Goal: Task Accomplishment & Management: Complete application form

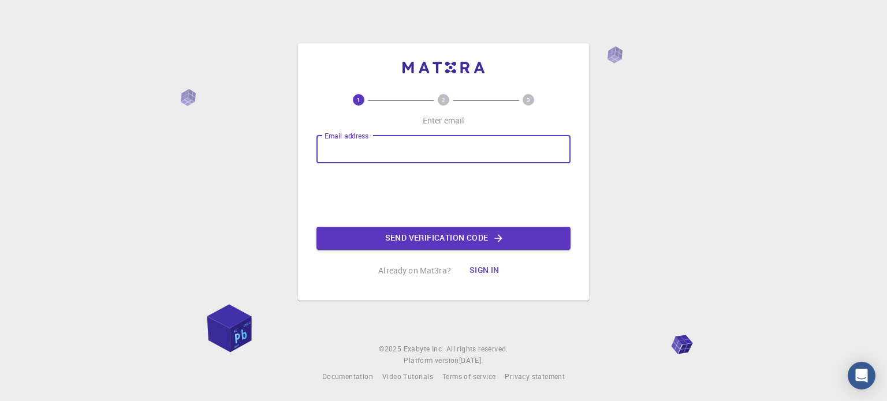
type input "chavhankr23.civil@coeptech.ac.in"
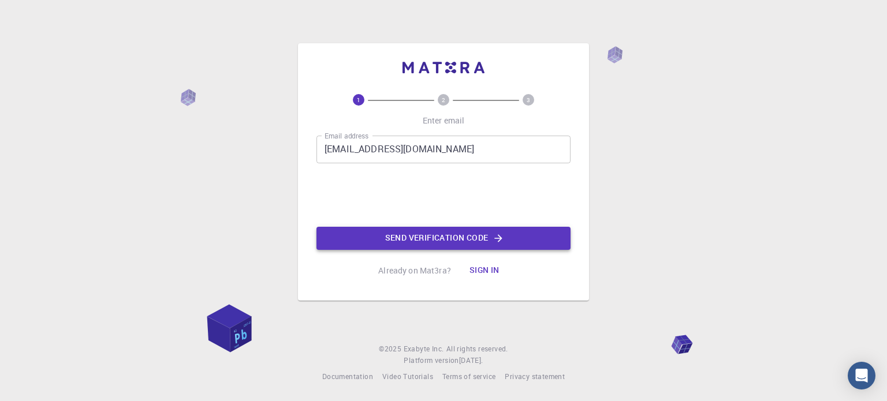
click at [388, 246] on button "Send verification code" at bounding box center [443, 238] width 254 height 23
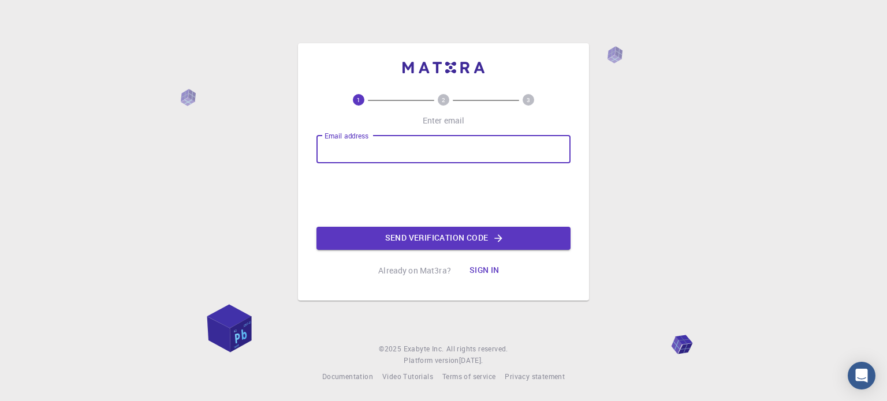
click at [386, 146] on input "Email address" at bounding box center [443, 150] width 254 height 28
type input "krchavhan14@gmail.com"
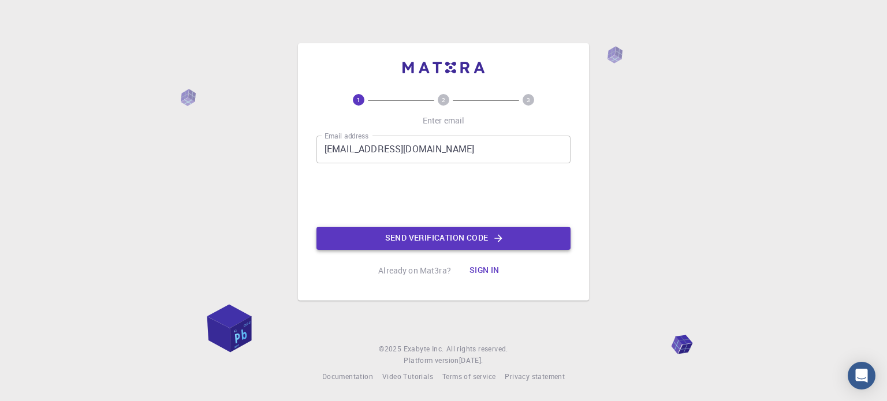
click at [436, 236] on button "Send verification code" at bounding box center [443, 238] width 254 height 23
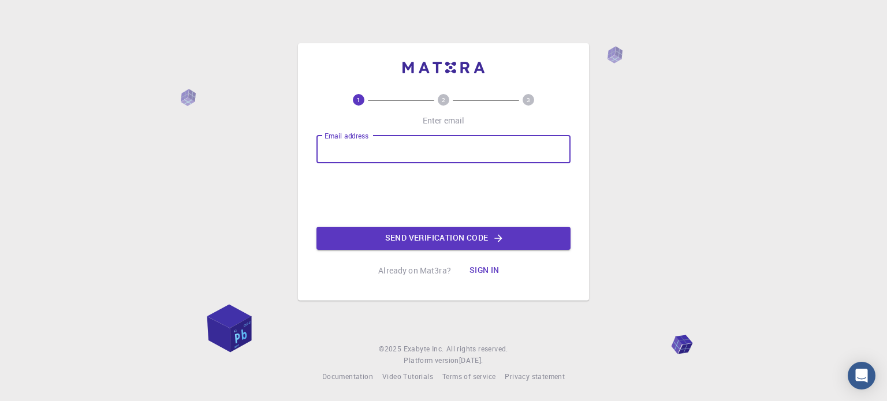
click at [352, 156] on input "Email address" at bounding box center [443, 150] width 254 height 28
type input "krchavhan14@gmail.com"
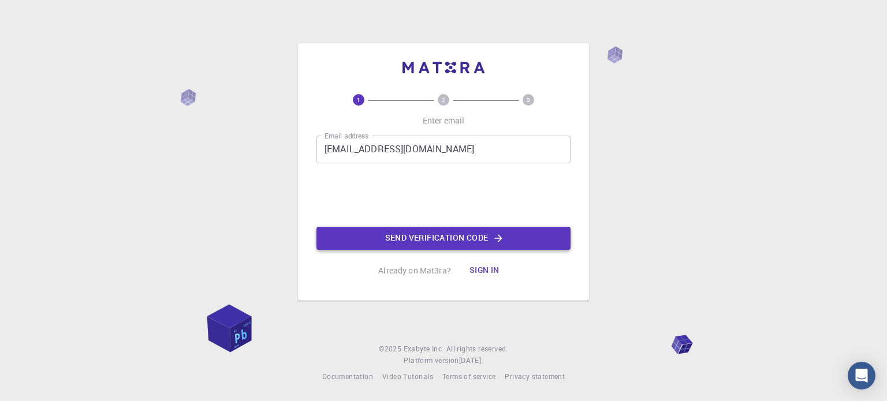
click at [381, 242] on button "Send verification code" at bounding box center [443, 238] width 254 height 23
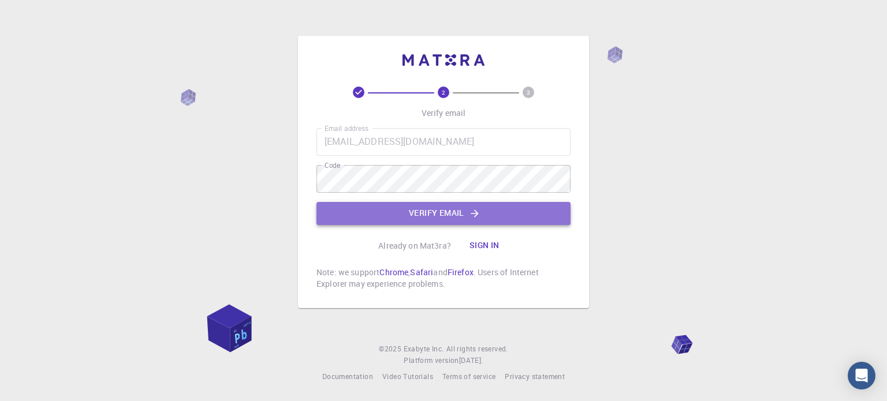
click at [410, 218] on button "Verify email" at bounding box center [443, 213] width 254 height 23
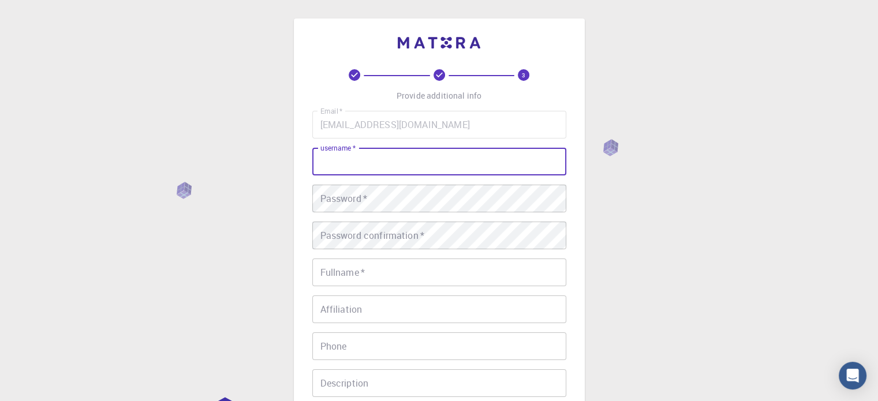
click at [364, 159] on input "username   *" at bounding box center [439, 162] width 254 height 28
type input "krc"
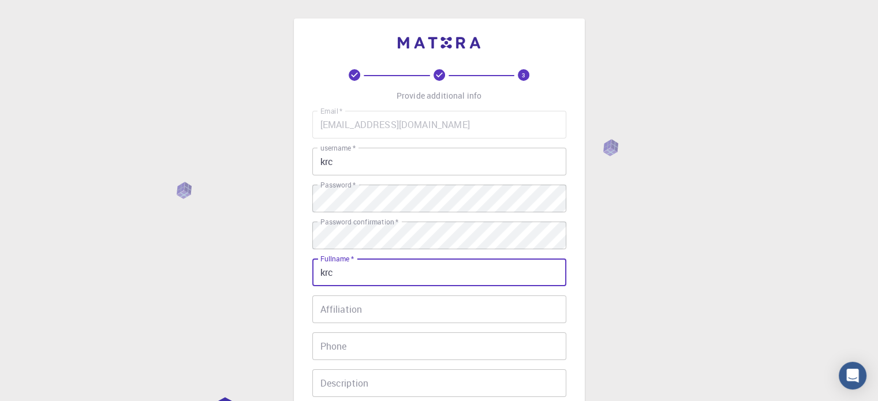
type input "krc"
drag, startPoint x: 327, startPoint y: 325, endPoint x: 332, endPoint y: 311, distance: 15.3
click at [332, 311] on div "Email   * krchavhan14@gmail.com Email   * username   * krc username   * Passwor…" at bounding box center [439, 270] width 254 height 318
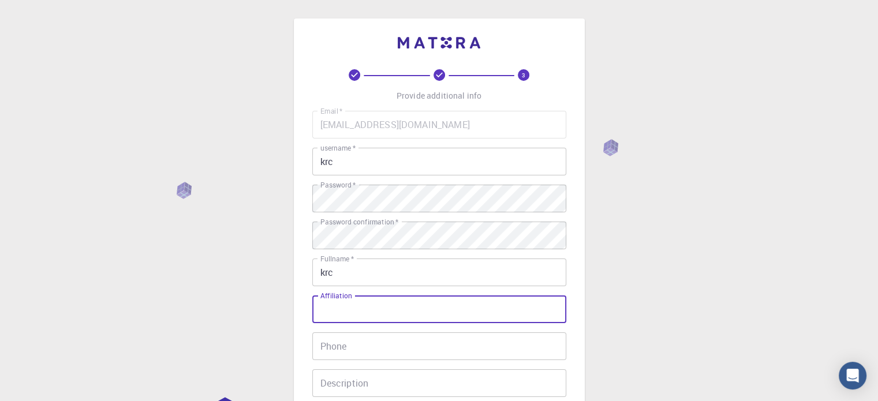
click at [332, 311] on input "Affiliation" at bounding box center [439, 310] width 254 height 28
type input "student"
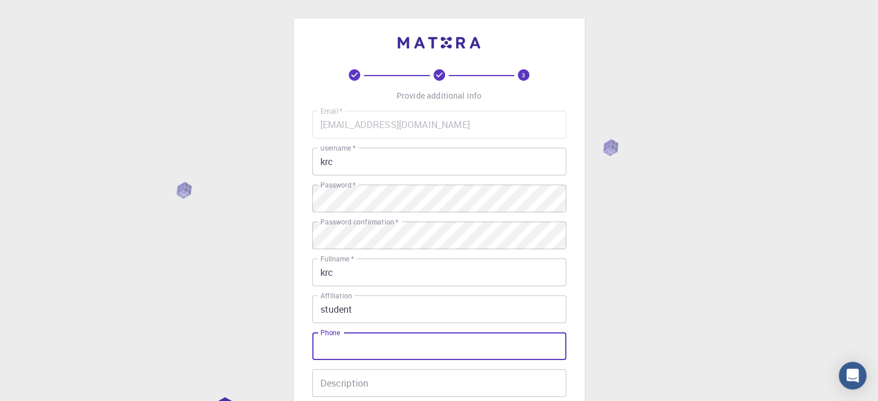
click at [332, 351] on input "Phone" at bounding box center [439, 347] width 254 height 28
type input "09518370280"
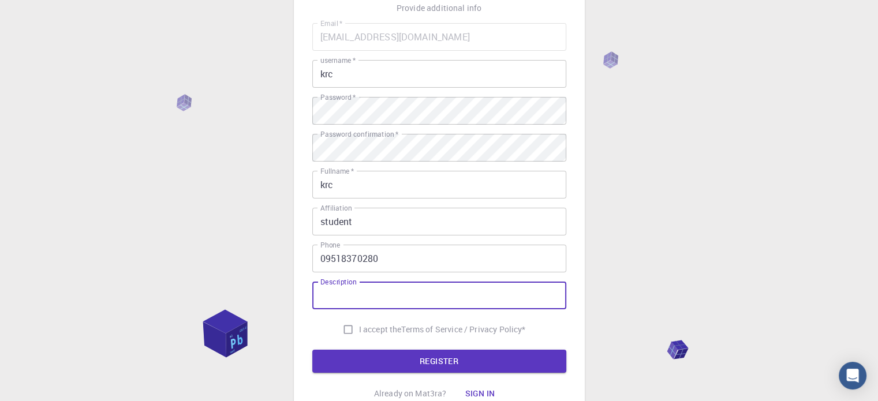
click at [338, 305] on input "Description" at bounding box center [439, 296] width 254 height 28
type input "student"
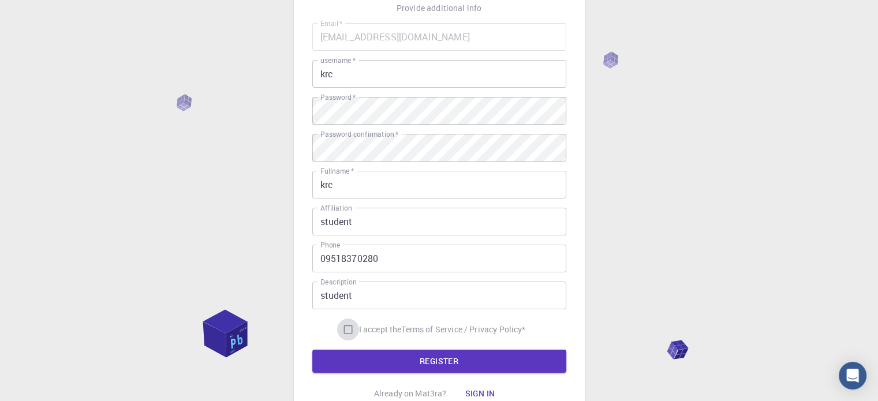
click at [344, 327] on input "I accept the Terms of Service / Privacy Policy *" at bounding box center [348, 330] width 22 height 22
checkbox input "true"
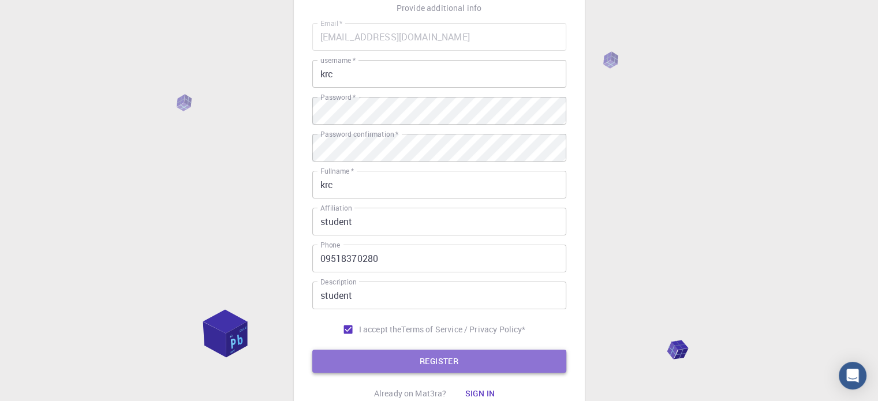
click at [356, 358] on button "REGISTER" at bounding box center [439, 361] width 254 height 23
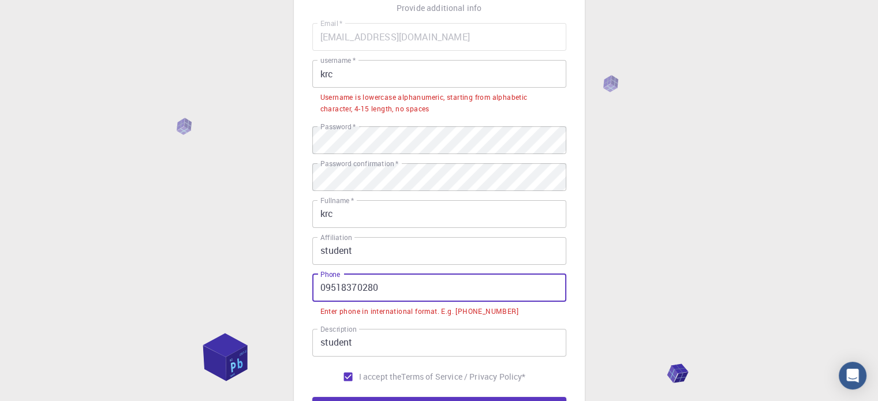
click at [326, 285] on input "09518370280" at bounding box center [439, 288] width 254 height 28
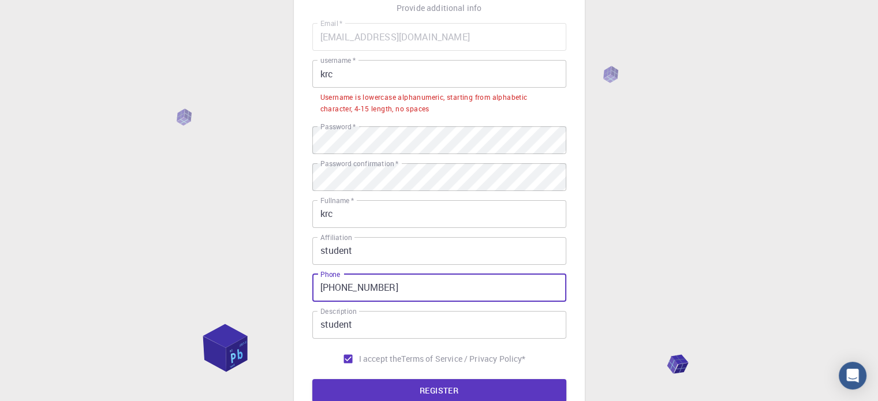
scroll to position [25, 0]
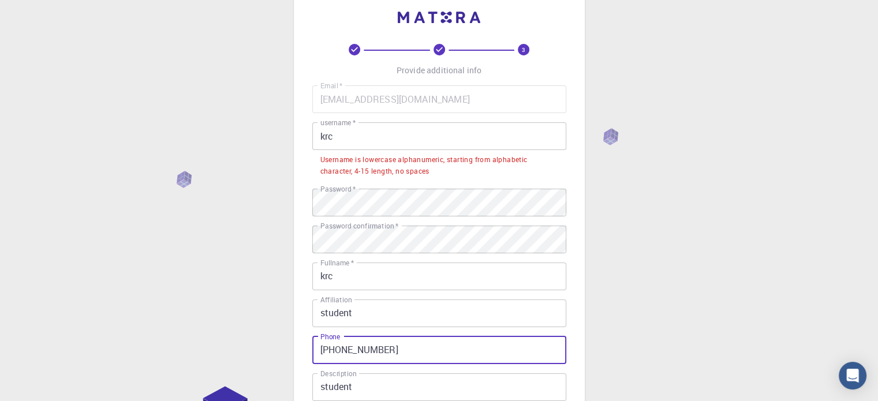
type input "+919518370280"
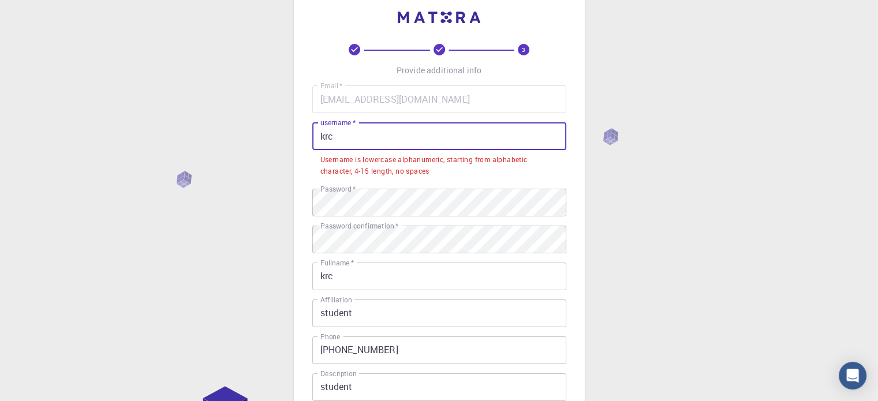
click at [353, 147] on input "krc" at bounding box center [439, 136] width 254 height 28
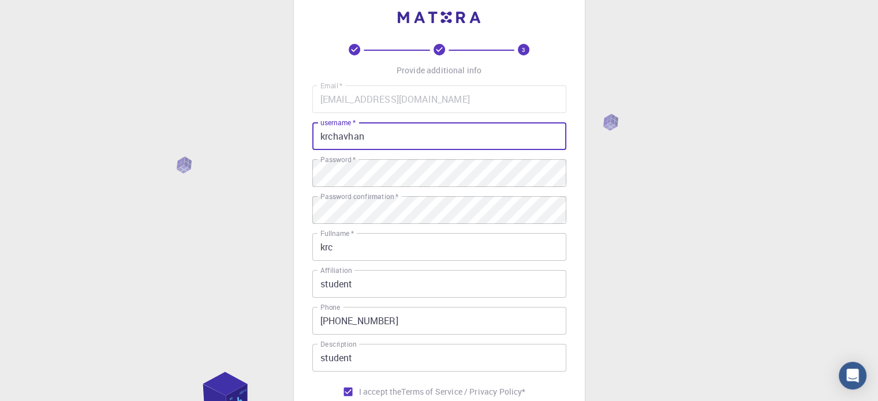
scroll to position [186, 0]
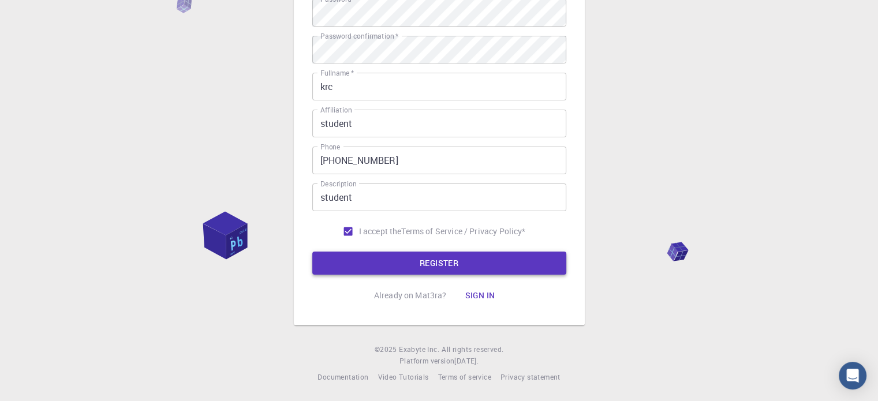
type input "krchavhan"
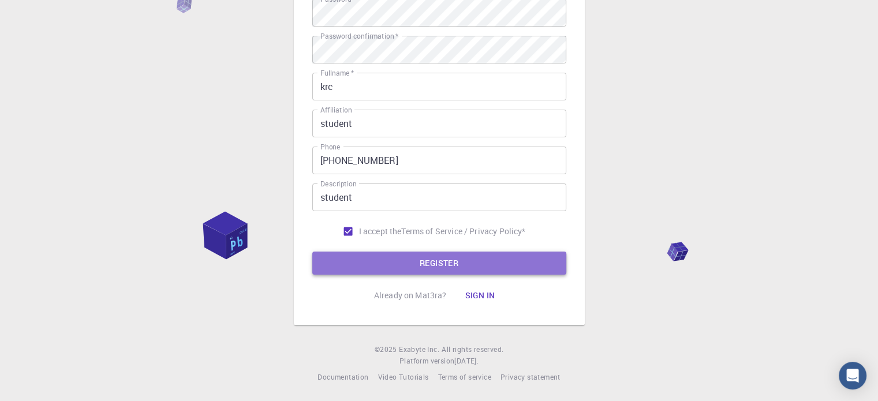
click at [361, 272] on button "REGISTER" at bounding box center [439, 263] width 254 height 23
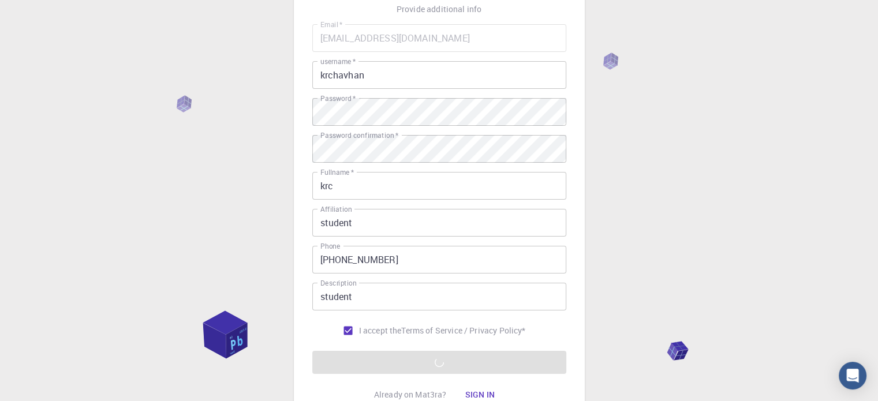
scroll to position [85, 0]
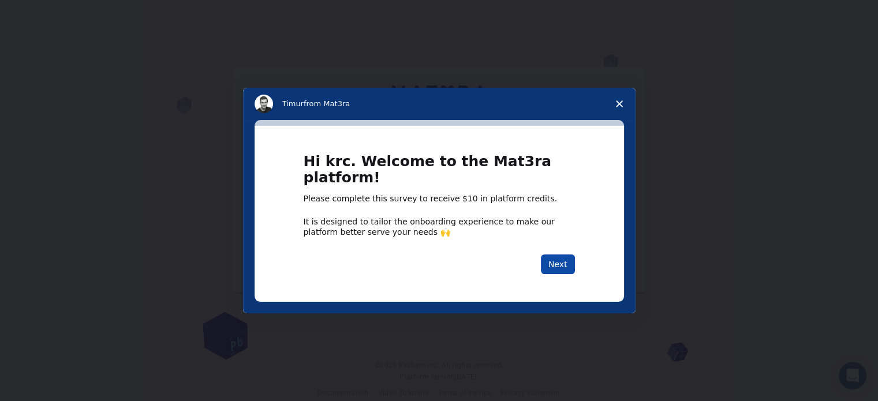
click at [561, 265] on button "Next" at bounding box center [558, 265] width 34 height 20
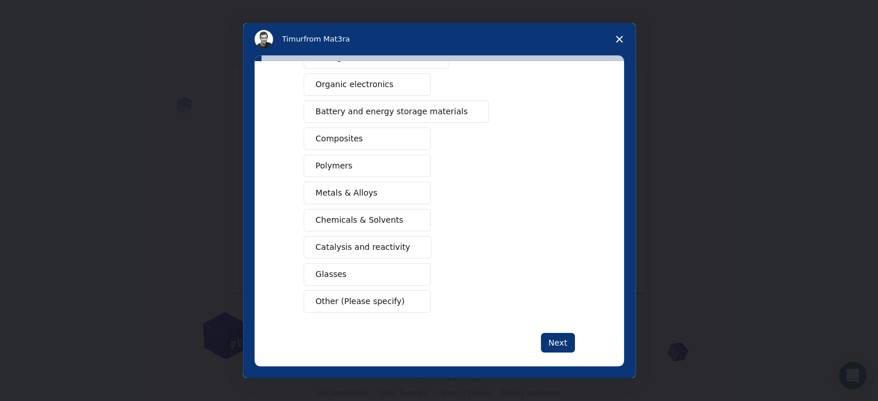
scroll to position [152, 0]
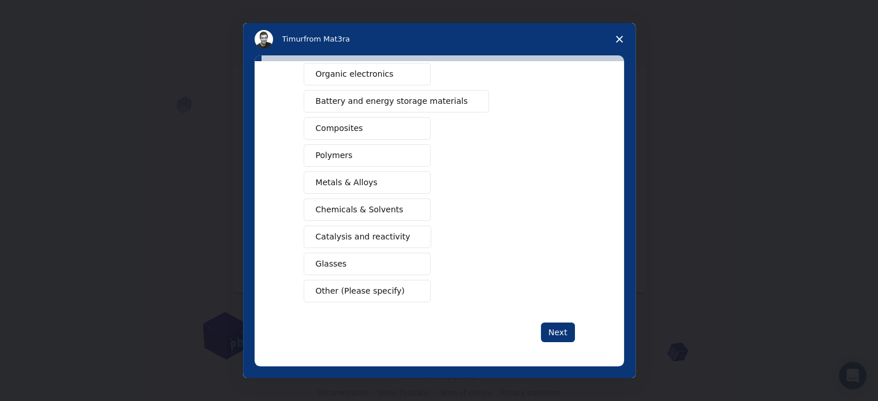
click at [336, 188] on button "Metals & Alloys" at bounding box center [367, 182] width 127 height 23
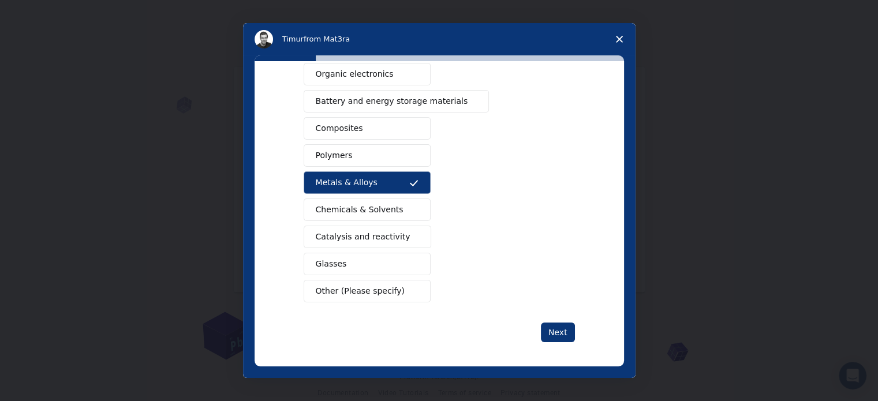
click at [337, 205] on span "Chemicals & Solvents" at bounding box center [360, 210] width 88 height 12
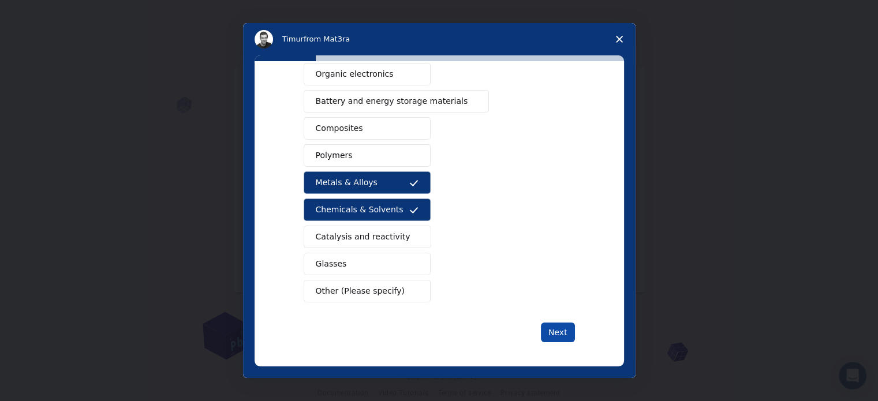
click at [554, 332] on button "Next" at bounding box center [558, 333] width 34 height 20
click at [559, 327] on button "Next" at bounding box center [558, 333] width 34 height 20
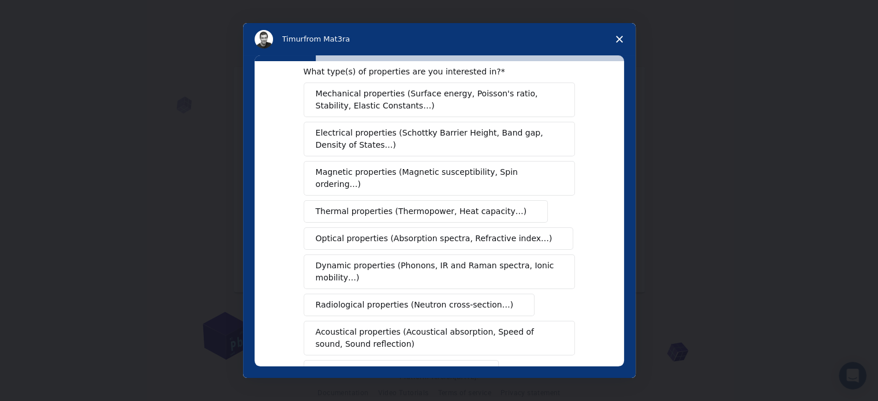
scroll to position [23, 0]
click at [392, 87] on button "Mechanical properties (Surface energy, Poisson's ratio, Stability, Elastic Cons…" at bounding box center [439, 99] width 271 height 35
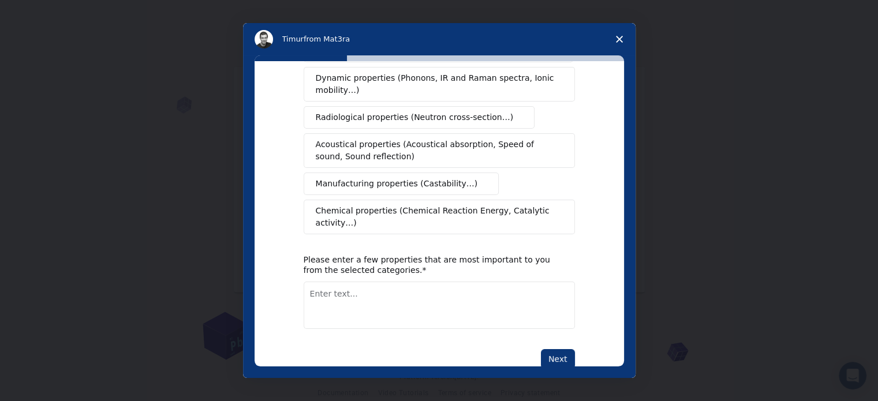
scroll to position [212, 0]
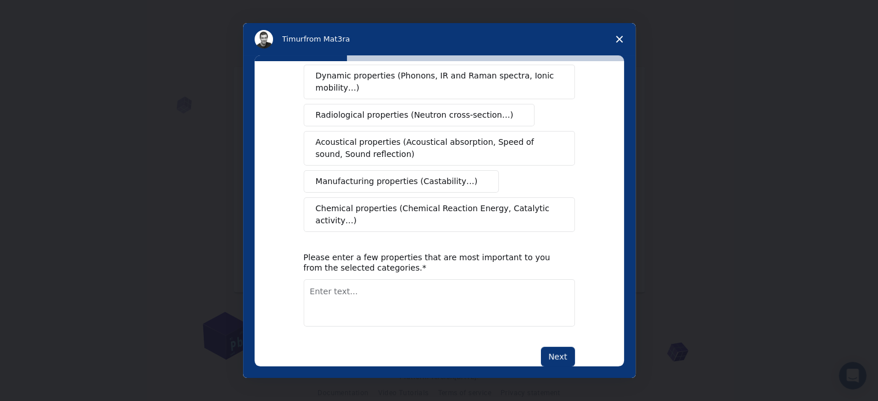
click at [369, 203] on span "Chemical properties (Chemical Reaction Energy, Catalytic activity…)" at bounding box center [435, 215] width 239 height 24
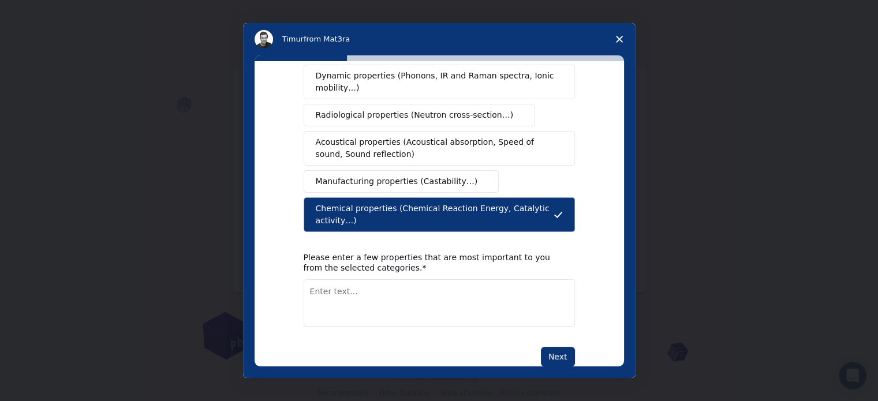
click at [326, 279] on textarea "Enter text..." at bounding box center [439, 302] width 271 height 47
type textarea "corrosion"
click at [564, 347] on button "Next" at bounding box center [558, 357] width 34 height 20
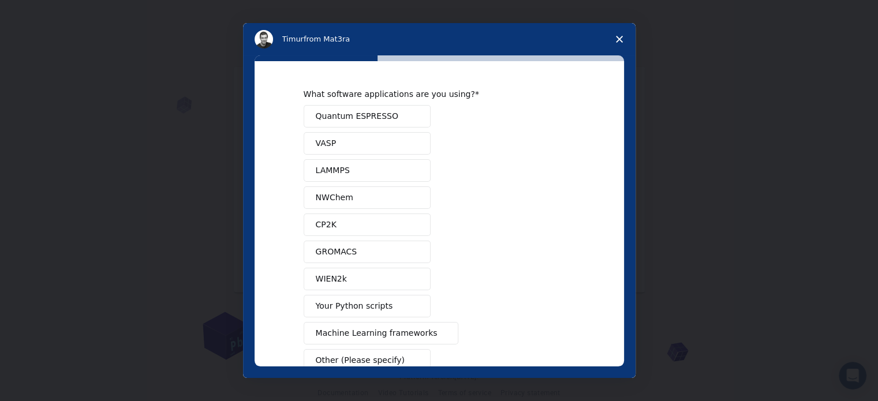
scroll to position [70, 0]
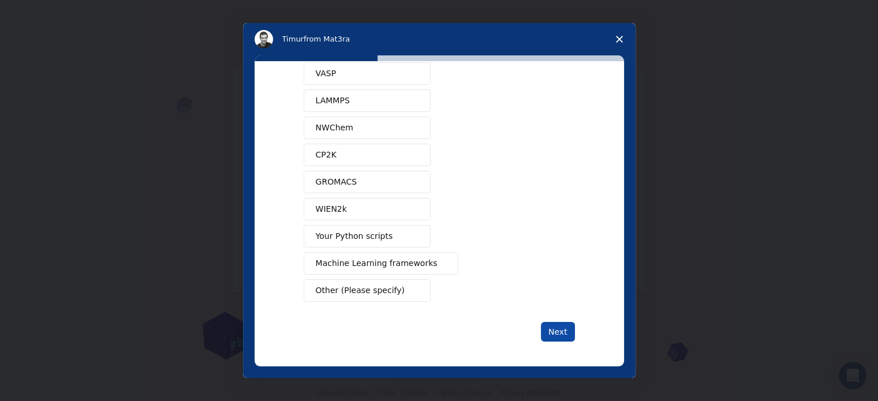
click at [566, 326] on button "Next" at bounding box center [558, 332] width 34 height 20
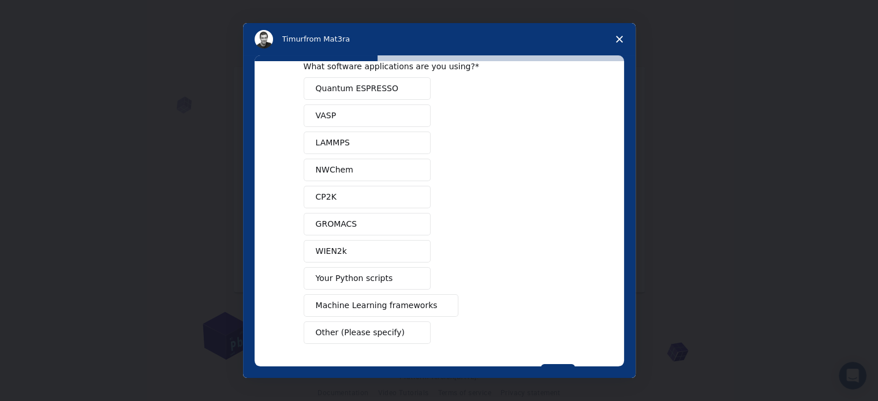
click at [354, 113] on div "Quantum ESPRESSO VASP LAMMPS NWChem CP2K GROMACS WIEN2k Your Python scripts Mac…" at bounding box center [439, 210] width 271 height 267
click at [333, 79] on button "Quantum ESPRESSO" at bounding box center [367, 88] width 127 height 23
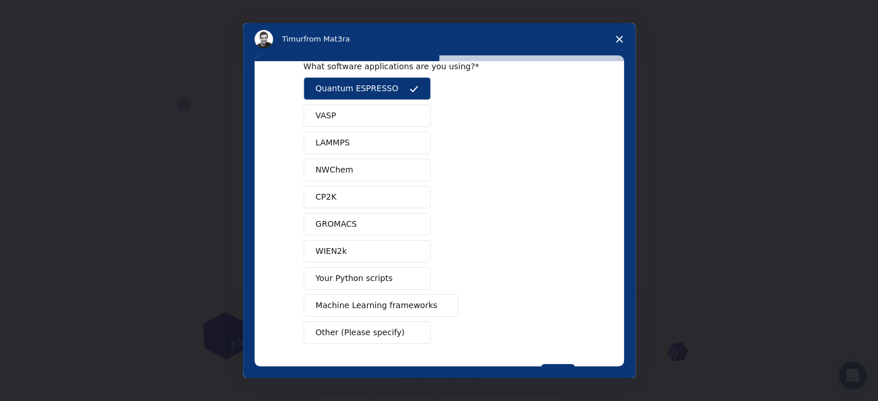
drag, startPoint x: 333, startPoint y: 110, endPoint x: 340, endPoint y: 129, distance: 20.5
click at [340, 129] on div "Quantum ESPRESSO VASP LAMMPS NWChem CP2K GROMACS WIEN2k Your Python scripts Mac…" at bounding box center [439, 210] width 271 height 267
click at [338, 104] on button "VASP" at bounding box center [367, 115] width 127 height 23
click at [338, 140] on span "LAMMPS" at bounding box center [333, 143] width 34 height 12
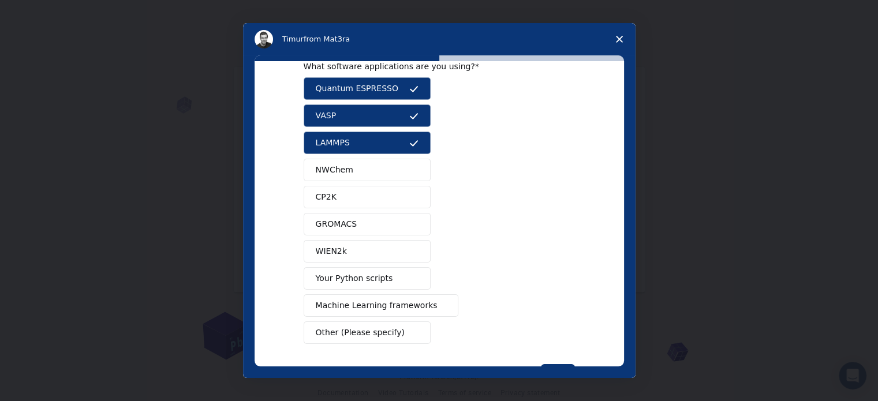
click at [341, 176] on button "NWChem" at bounding box center [367, 170] width 127 height 23
click at [338, 203] on button "CP2K" at bounding box center [367, 197] width 127 height 23
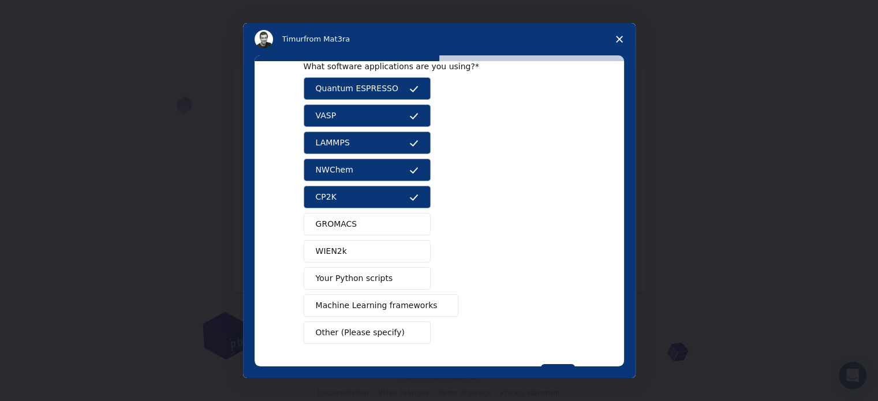
click at [336, 219] on span "GROMACS" at bounding box center [337, 224] width 42 height 12
click at [337, 252] on span "WIEN2k" at bounding box center [331, 251] width 31 height 12
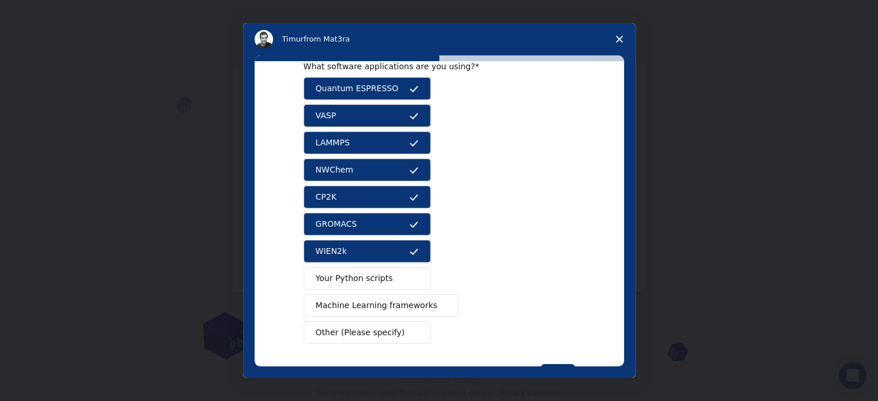
click at [336, 277] on span "Your Python scripts" at bounding box center [354, 278] width 77 height 12
click at [339, 308] on span "Machine Learning frameworks" at bounding box center [377, 306] width 122 height 12
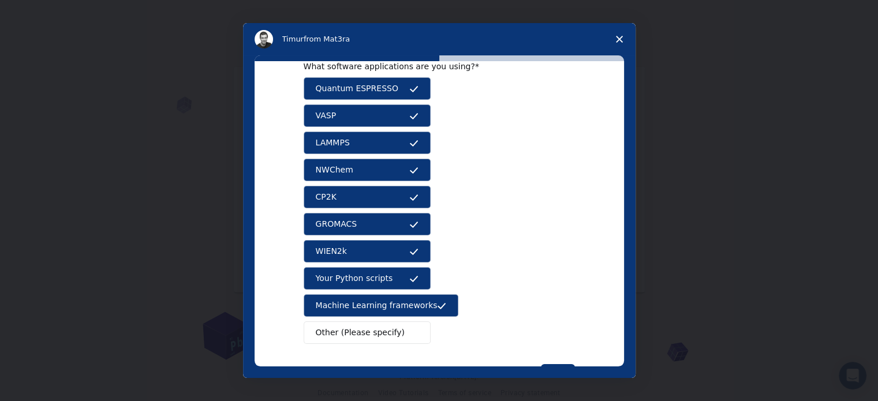
click at [341, 323] on button "Other (Please specify)" at bounding box center [367, 333] width 127 height 23
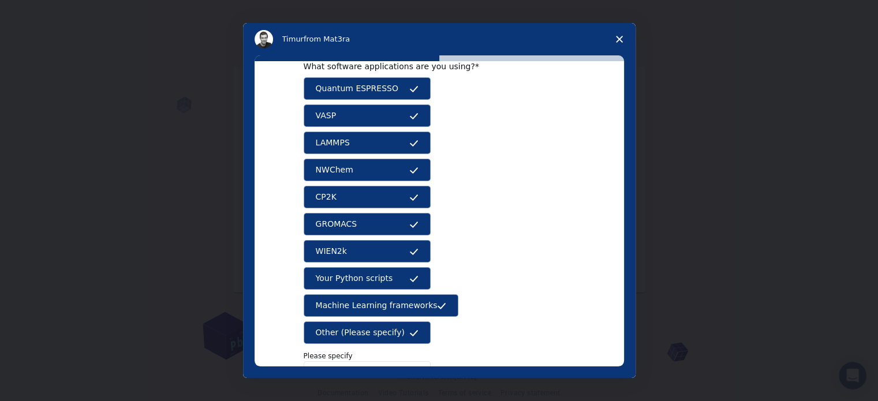
scroll to position [111, 0]
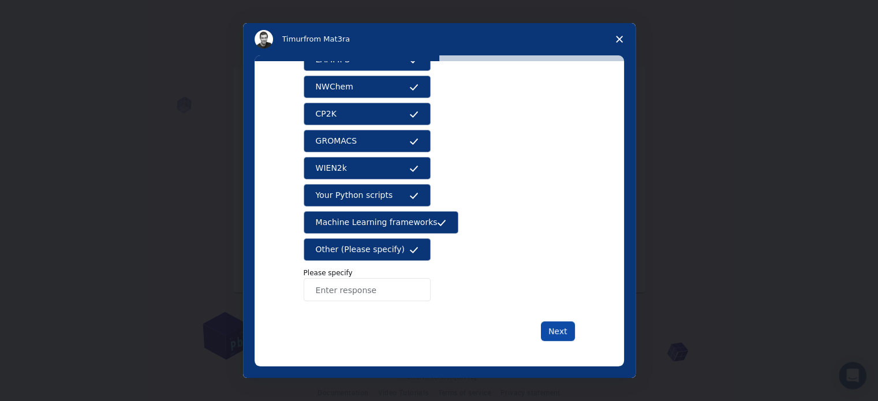
click at [555, 334] on button "Next" at bounding box center [558, 332] width 34 height 20
click at [410, 252] on icon "Intercom messenger" at bounding box center [413, 249] width 9 height 9
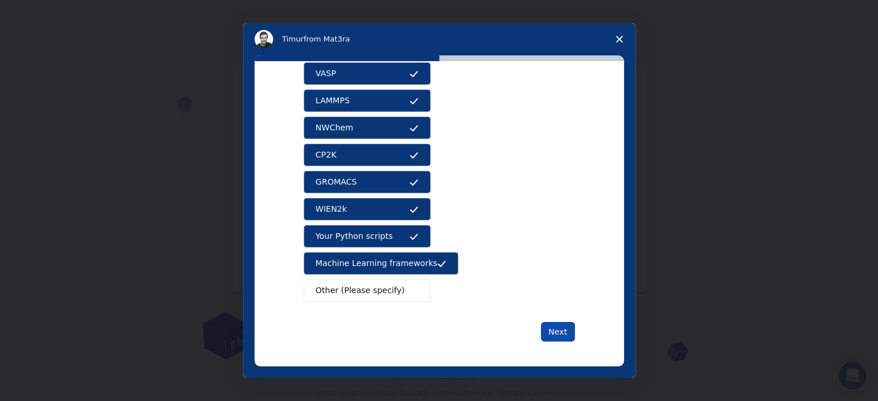
click at [557, 328] on button "Next" at bounding box center [558, 332] width 34 height 20
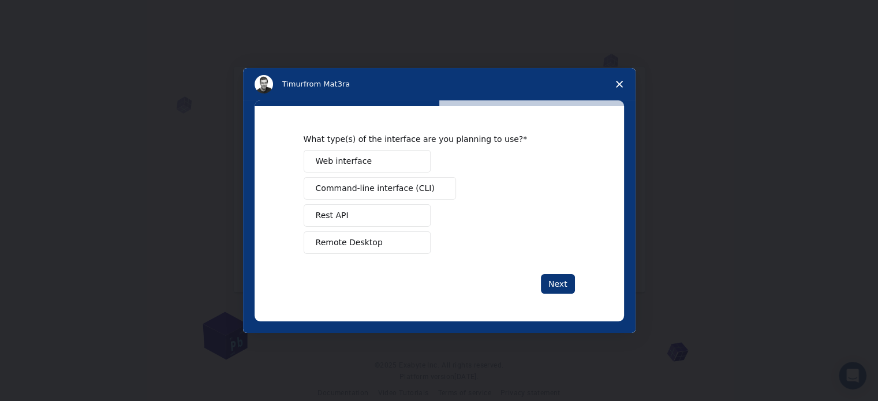
scroll to position [0, 0]
click at [371, 170] on button "Web interface" at bounding box center [367, 161] width 127 height 23
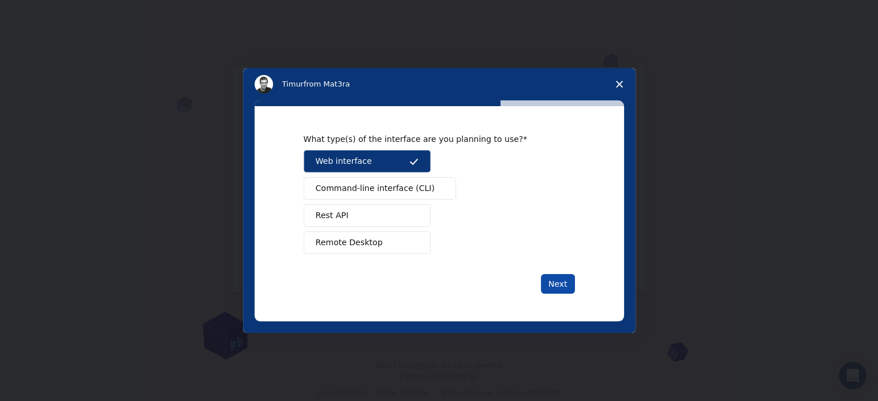
click at [552, 277] on button "Next" at bounding box center [558, 284] width 34 height 20
click at [566, 290] on button "Next" at bounding box center [558, 284] width 34 height 20
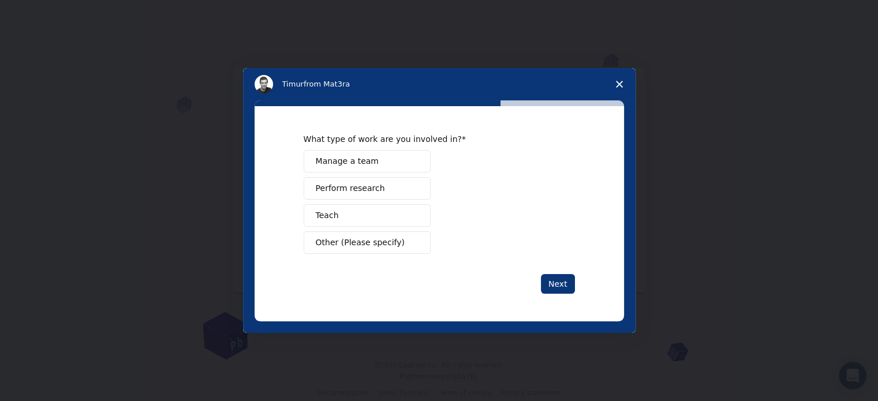
click at [345, 193] on span "Perform research" at bounding box center [350, 188] width 69 height 12
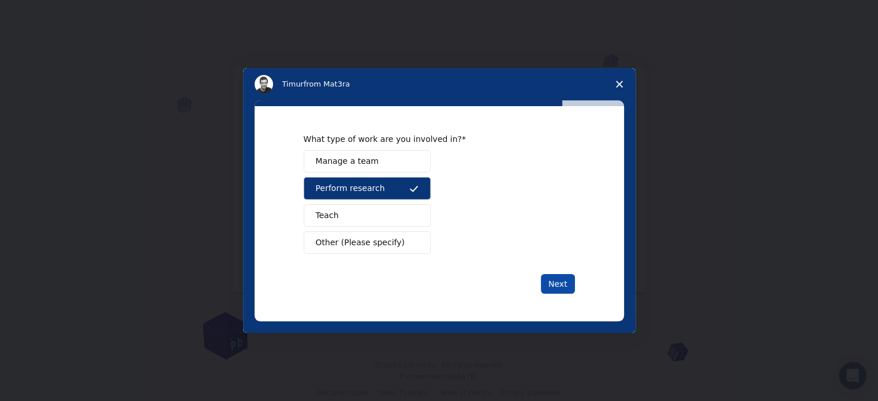
click at [556, 285] on button "Next" at bounding box center [558, 284] width 34 height 20
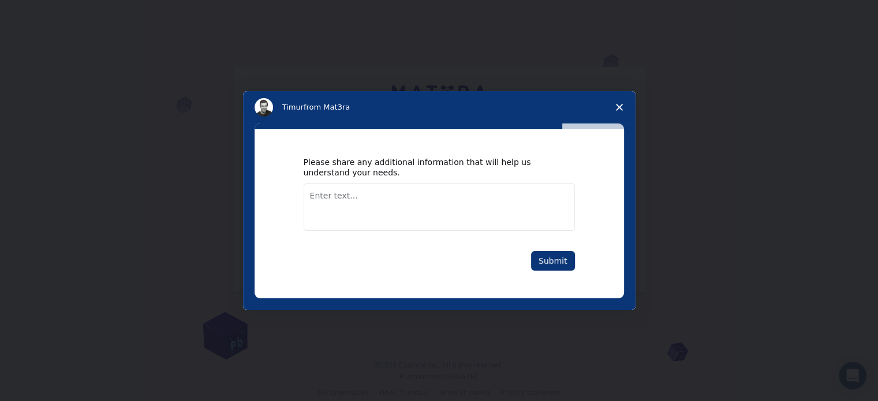
click at [556, 285] on div "Please share any additional information that will help us understand your needs…" at bounding box center [439, 213] width 369 height 169
click at [336, 195] on textarea "Enter text..." at bounding box center [439, 207] width 271 height 47
type textarea "corrosion in rcc"
click at [547, 261] on button "Submit" at bounding box center [553, 261] width 44 height 20
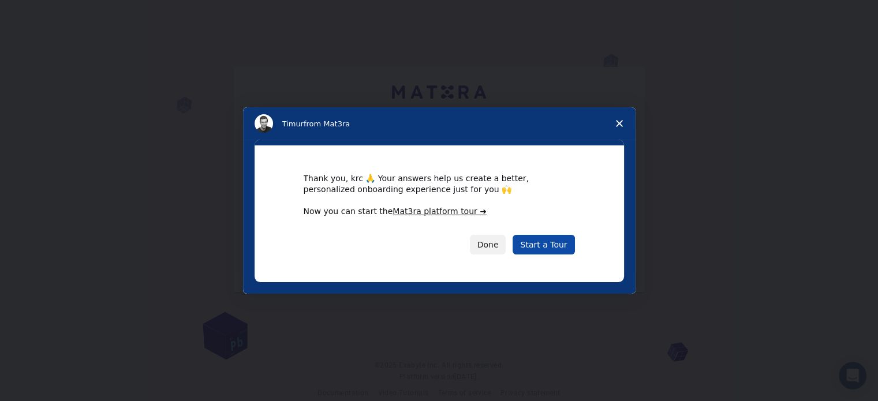
click at [550, 253] on link "Start a Tour" at bounding box center [544, 245] width 62 height 20
click at [552, 241] on link "Start a Tour" at bounding box center [544, 245] width 62 height 20
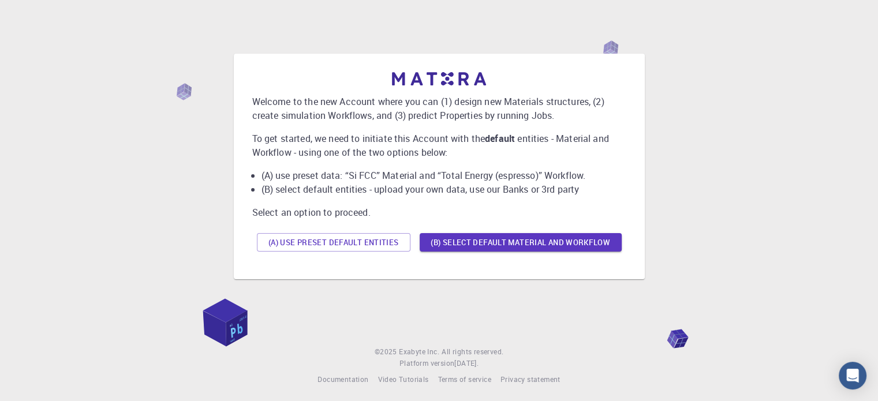
scroll to position [16, 0]
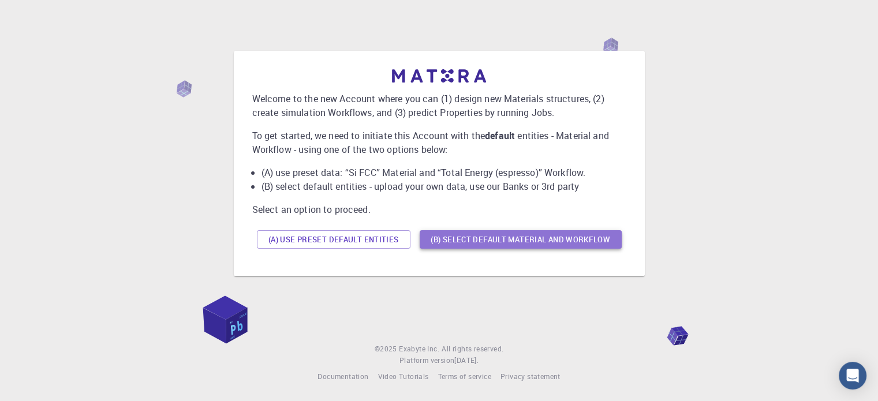
click at [474, 245] on button "(B) Select default material and workflow" at bounding box center [521, 239] width 202 height 18
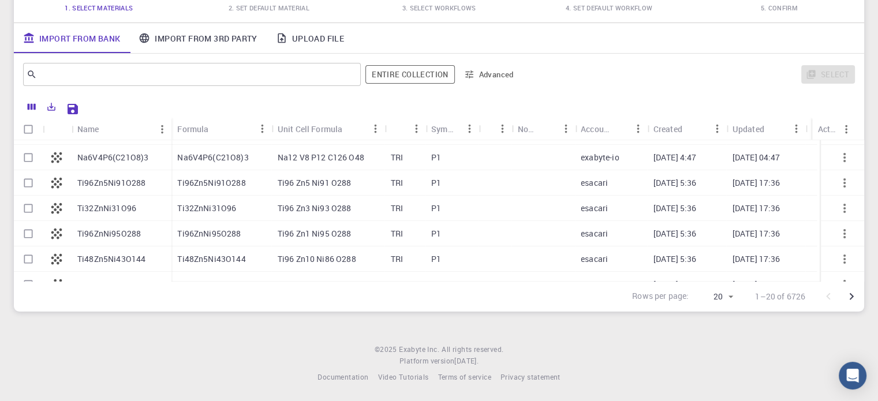
scroll to position [136, 0]
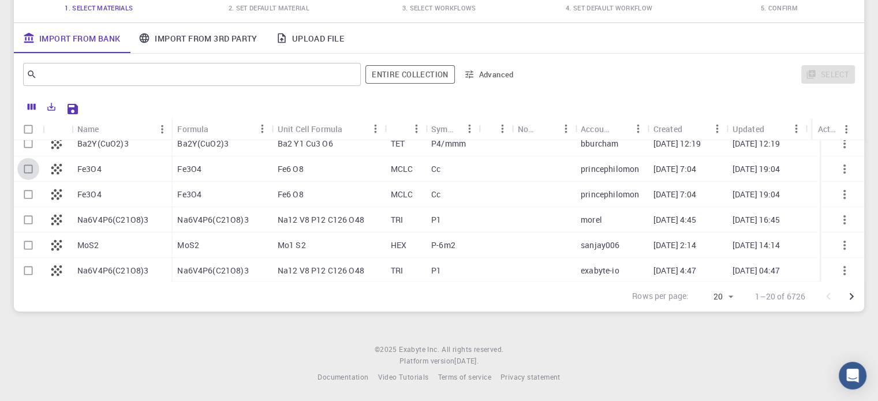
click at [34, 169] on input "Select row" at bounding box center [28, 169] width 22 height 22
checkbox input "true"
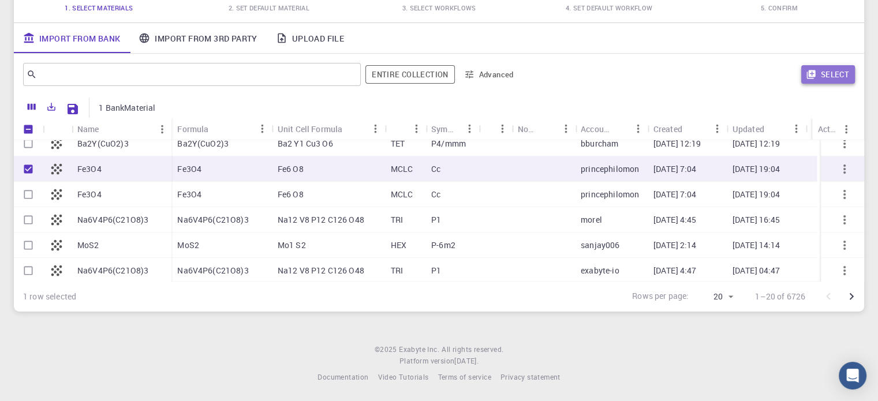
click at [827, 71] on button "Select" at bounding box center [828, 74] width 54 height 18
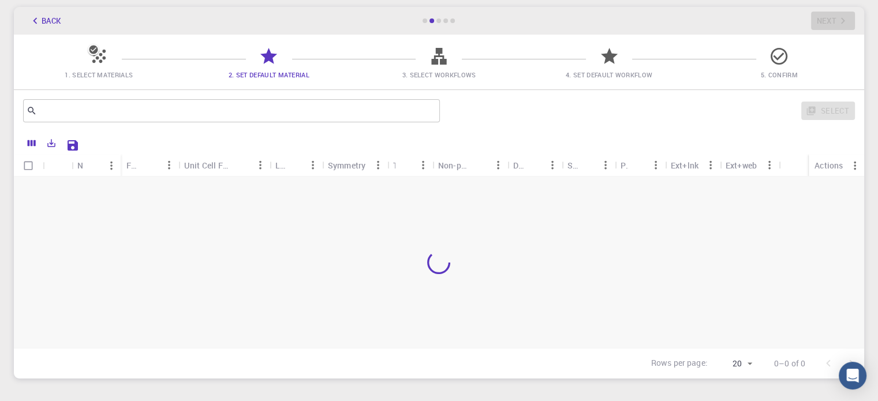
scroll to position [57, 0]
click at [46, 193] on div at bounding box center [57, 188] width 29 height 25
checkbox input "true"
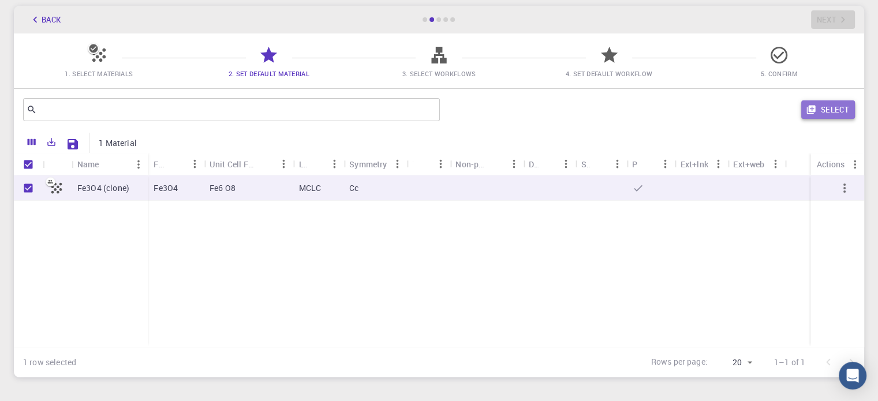
click at [830, 105] on button "Select" at bounding box center [828, 109] width 54 height 18
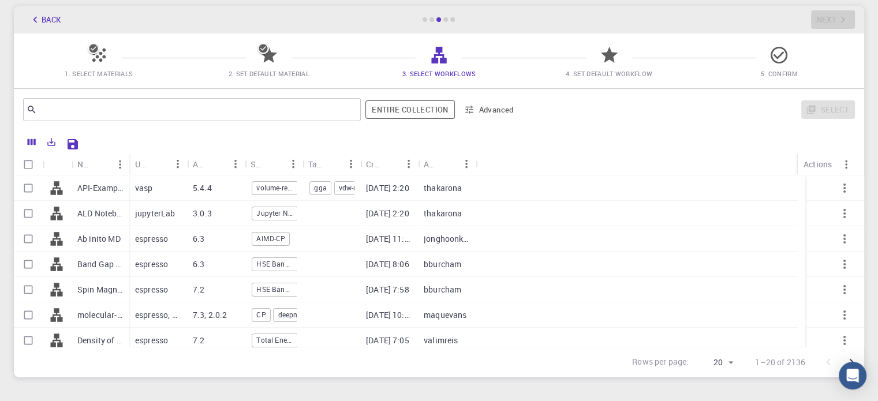
scroll to position [0, 0]
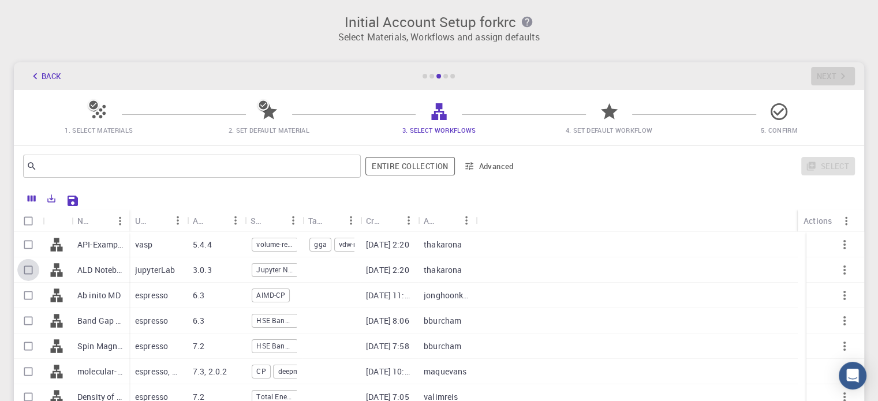
click at [24, 267] on input "Select row" at bounding box center [28, 270] width 22 height 22
checkbox input "true"
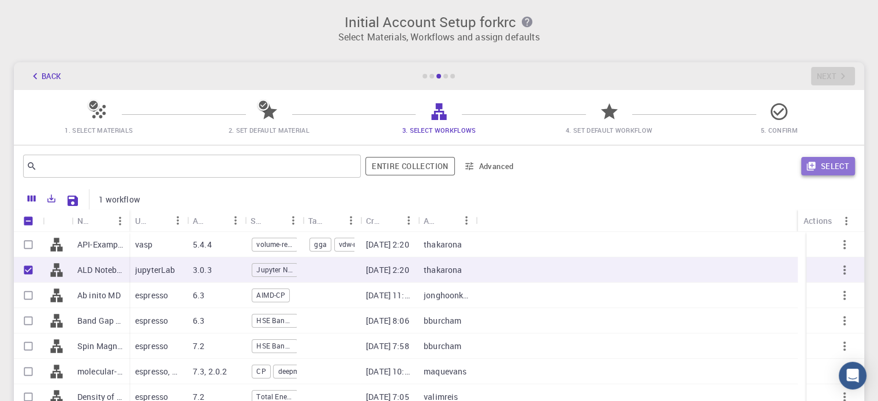
click at [815, 160] on button "Select" at bounding box center [828, 166] width 54 height 18
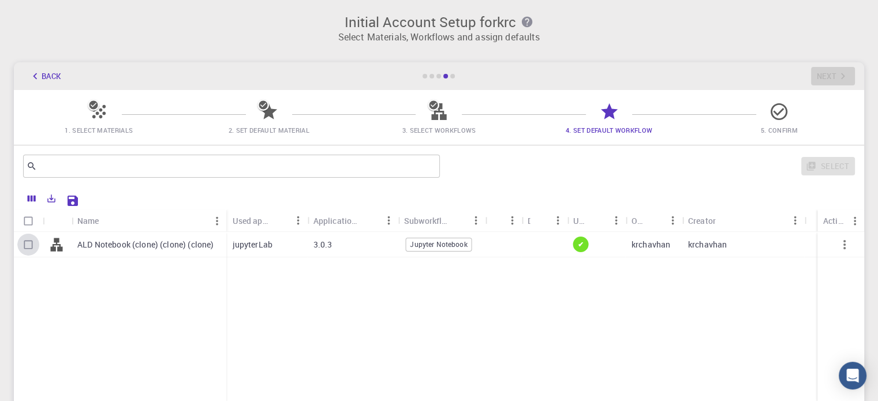
click at [30, 239] on input "Select row" at bounding box center [28, 245] width 22 height 22
checkbox input "true"
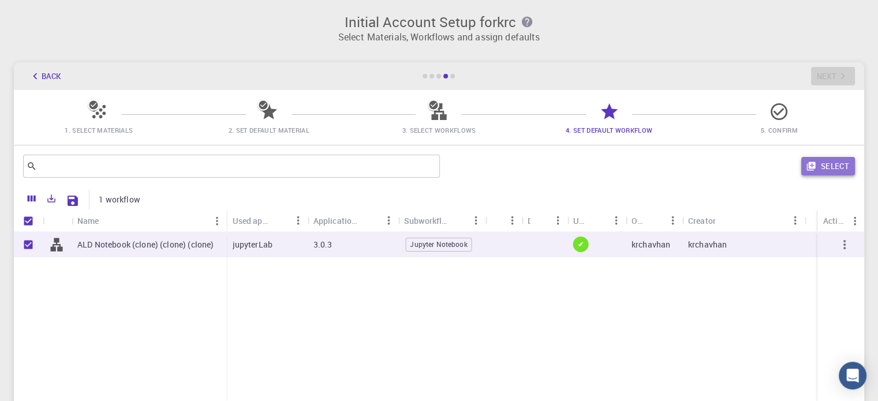
click at [832, 159] on button "Select" at bounding box center [828, 166] width 54 height 18
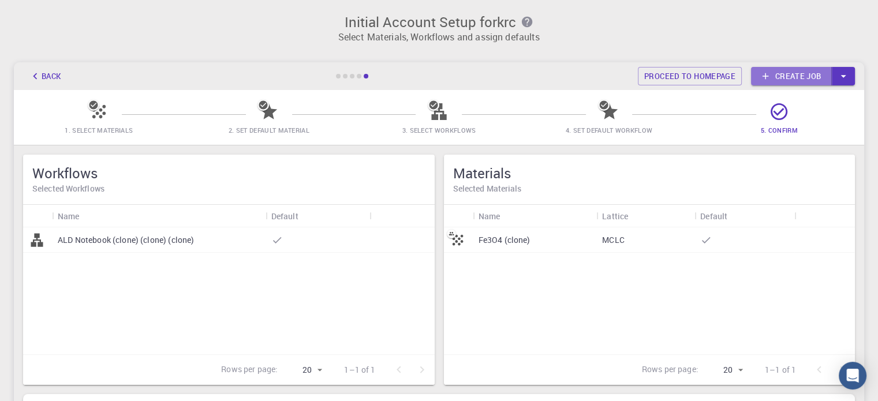
click at [783, 69] on link "Create job" at bounding box center [791, 76] width 81 height 18
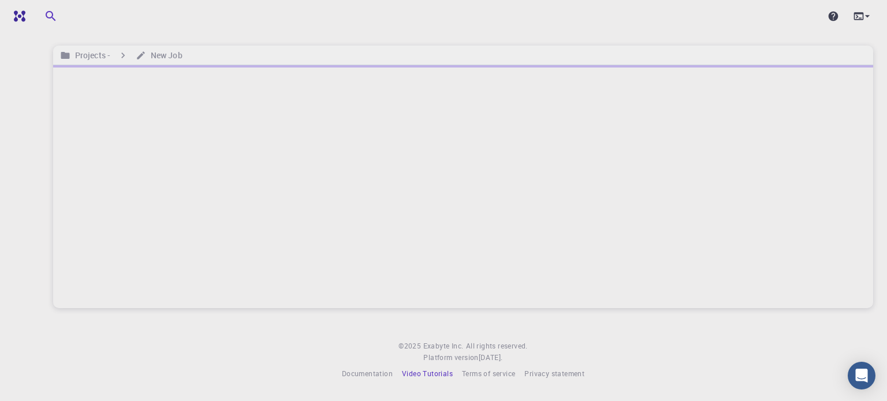
click at [425, 373] on span "Video Tutorials" at bounding box center [427, 373] width 51 height 9
click at [95, 54] on h6 "Projects -" at bounding box center [90, 55] width 40 height 13
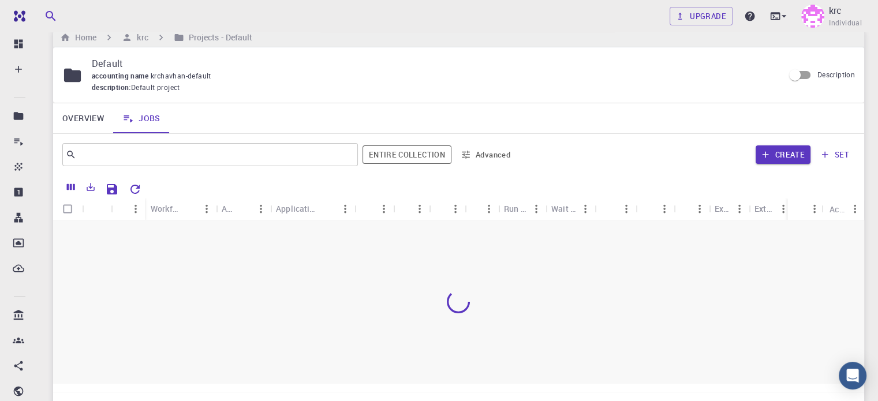
scroll to position [15, 0]
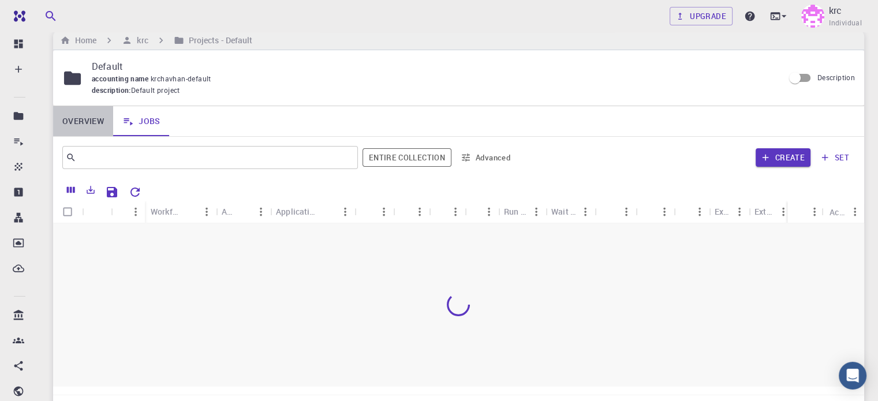
click at [83, 124] on link "Overview" at bounding box center [83, 121] width 60 height 30
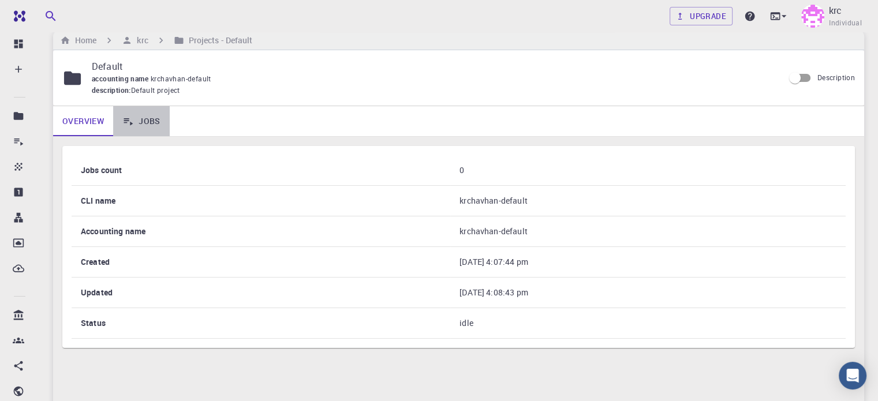
click at [141, 118] on link "Jobs" at bounding box center [141, 121] width 57 height 30
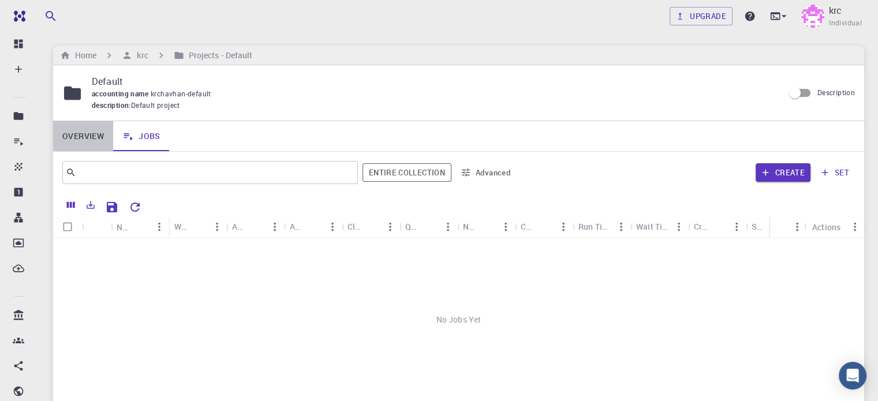
click at [95, 137] on link "Overview" at bounding box center [83, 136] width 60 height 30
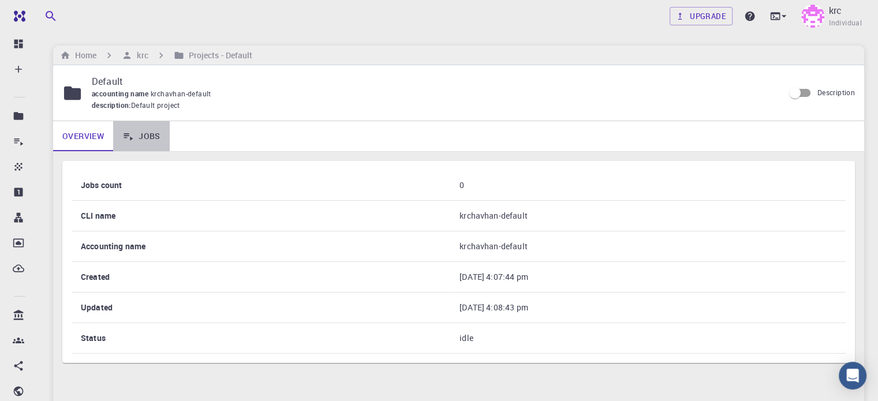
click at [148, 141] on link "Jobs" at bounding box center [141, 136] width 57 height 30
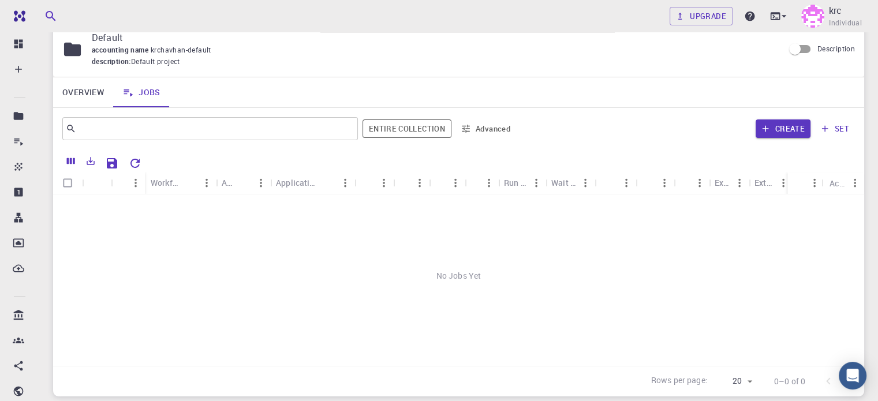
scroll to position [35, 0]
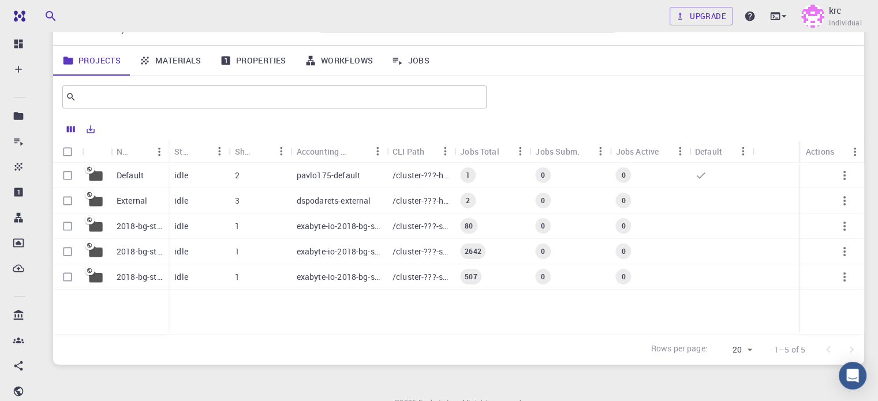
scroll to position [89, 0]
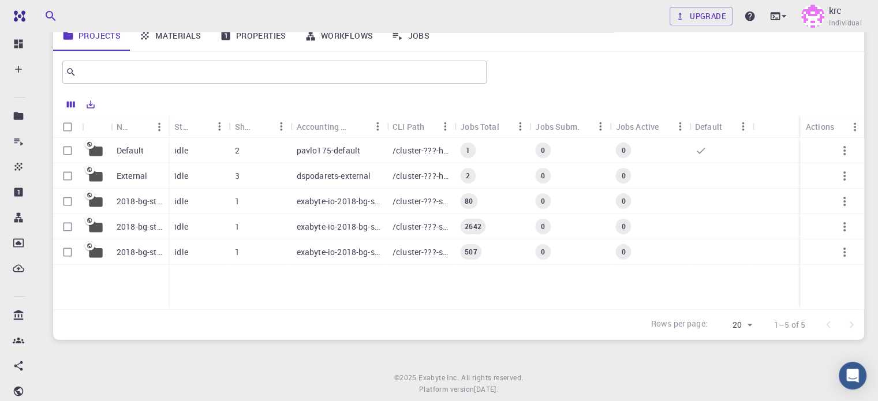
click at [166, 143] on div "Default" at bounding box center [140, 150] width 58 height 25
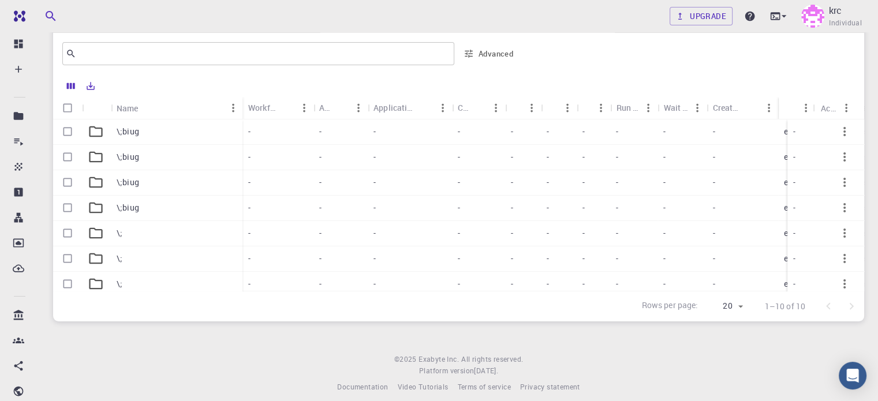
scroll to position [121, 0]
click at [170, 129] on div "\;biug" at bounding box center [177, 129] width 132 height 25
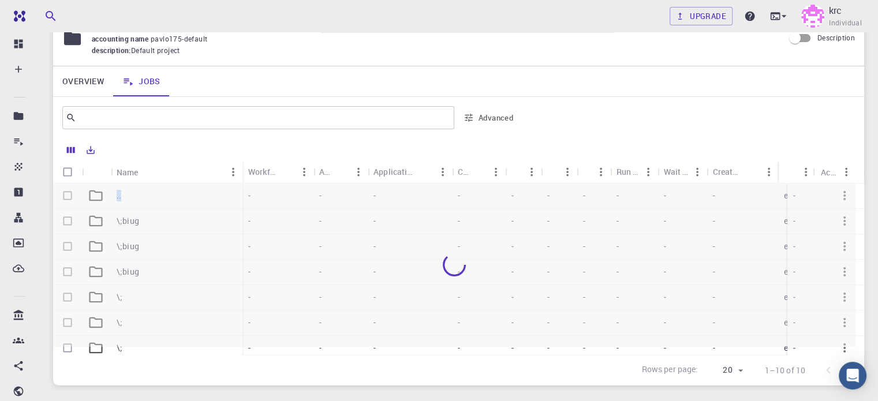
scroll to position [54, 0]
